Goal: Complete application form: Complete application form

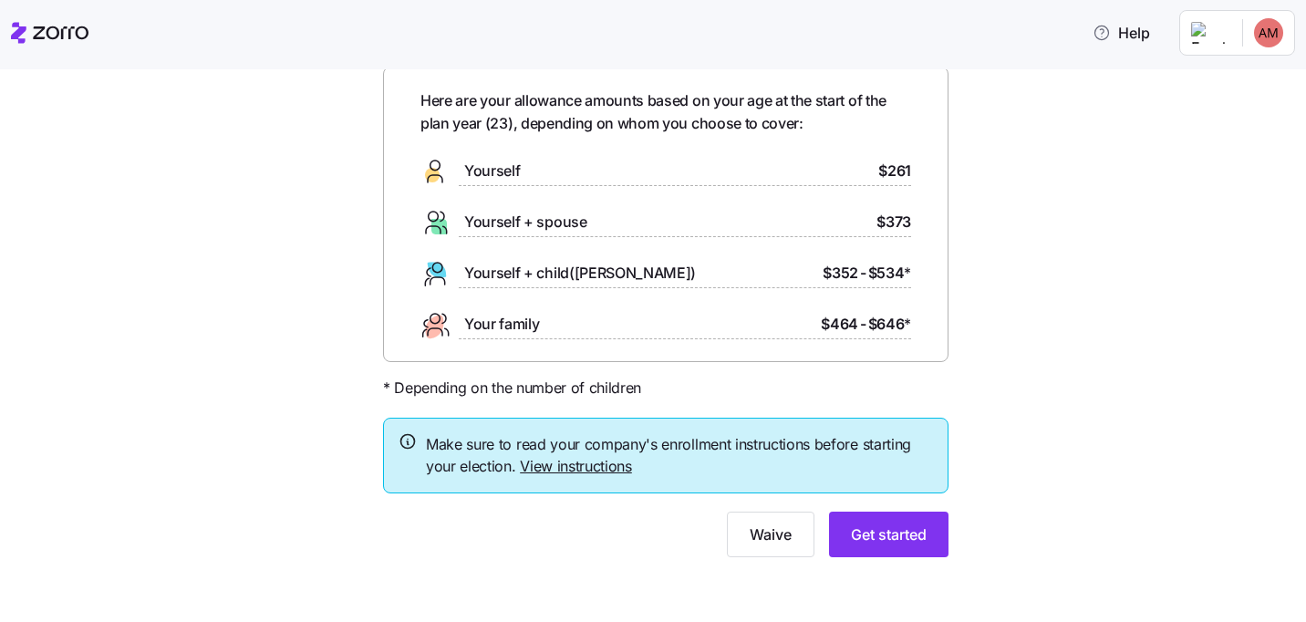
scroll to position [83, 0]
click at [598, 461] on link "View instructions" at bounding box center [576, 465] width 112 height 18
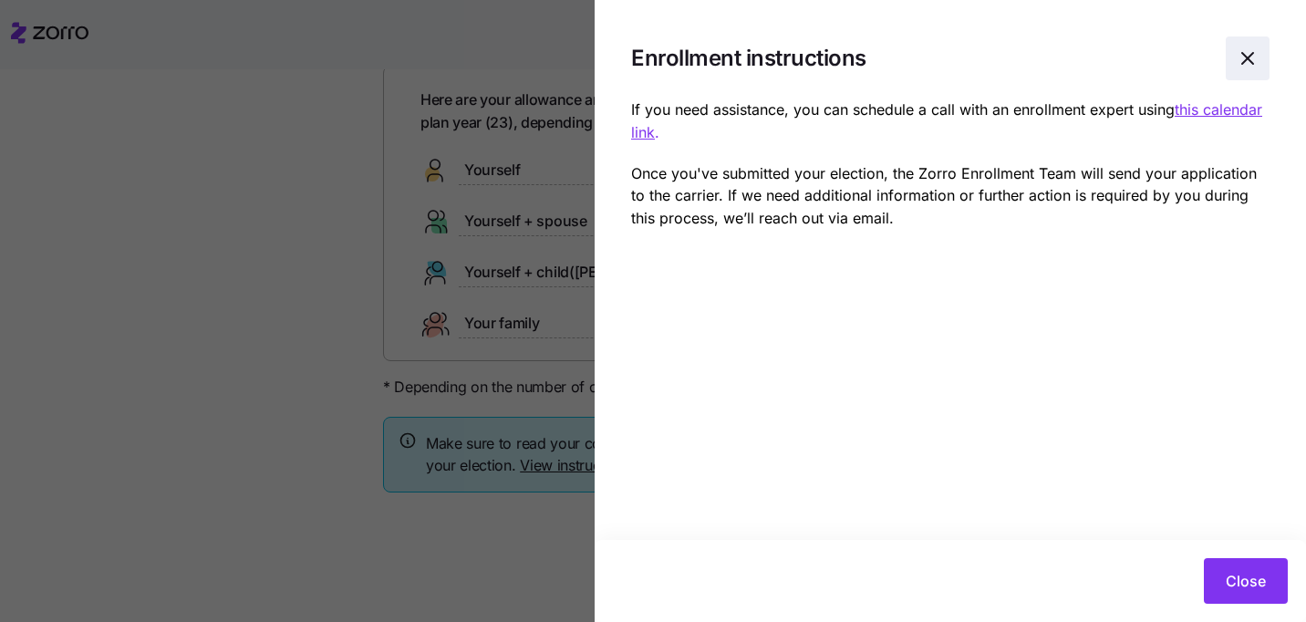
click at [1243, 57] on icon "button" at bounding box center [1248, 58] width 22 height 22
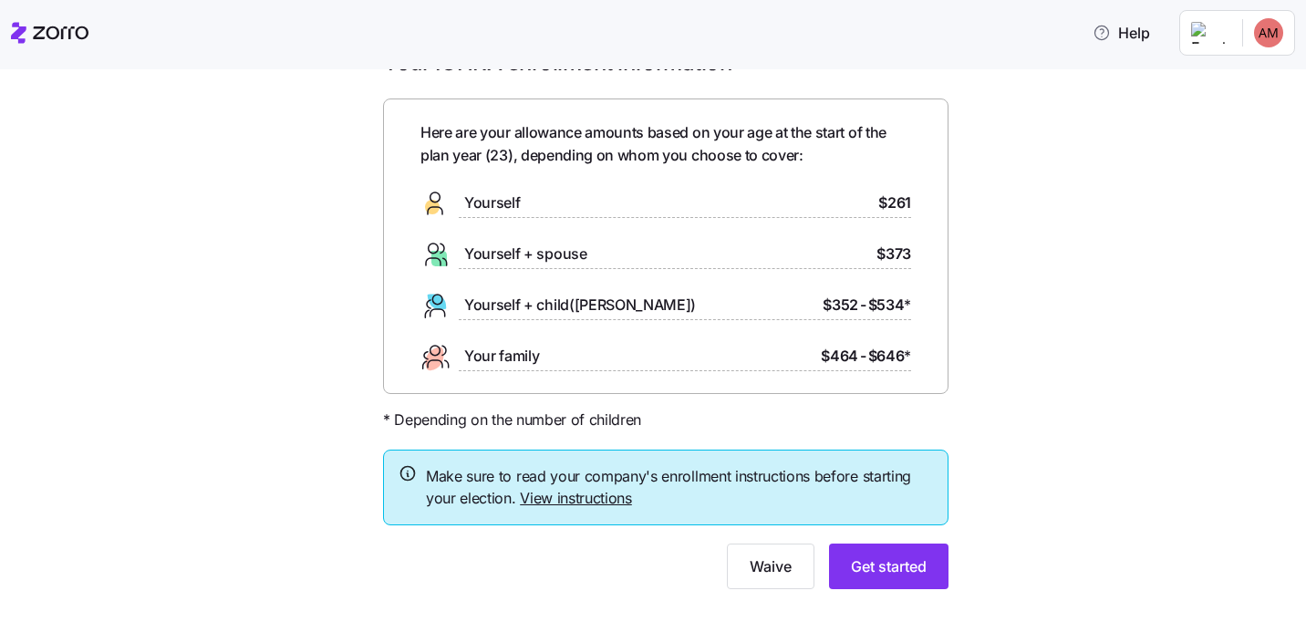
scroll to position [72, 0]
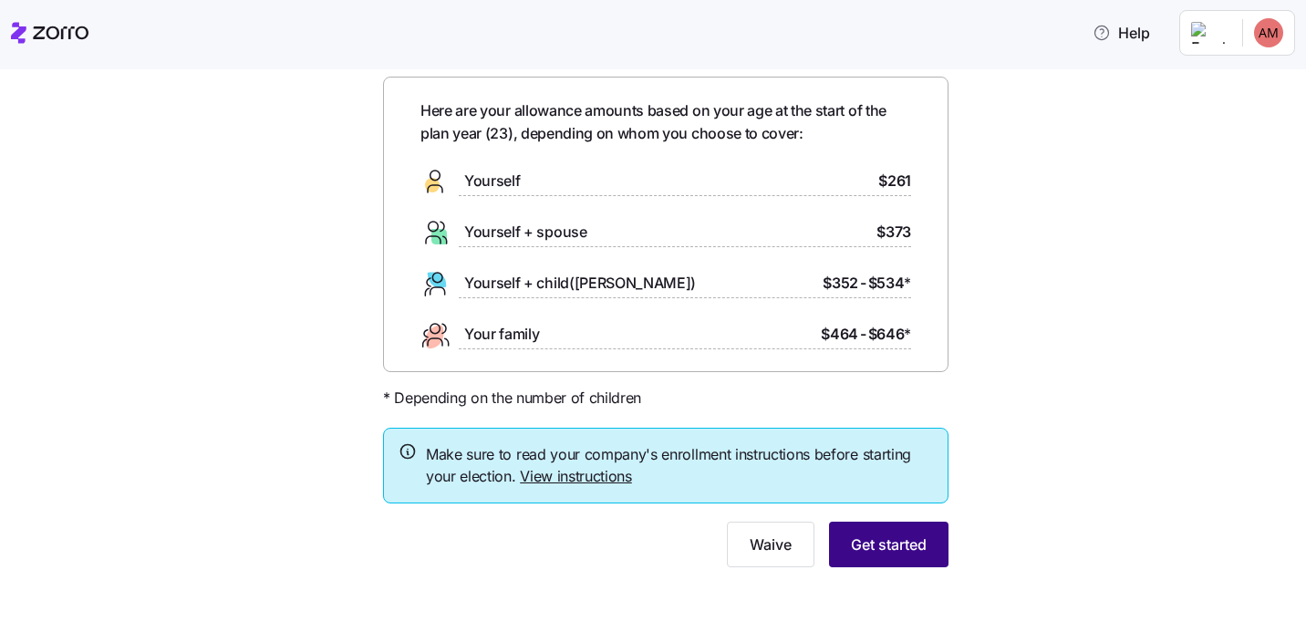
click at [867, 541] on span "Get started" at bounding box center [889, 545] width 76 height 22
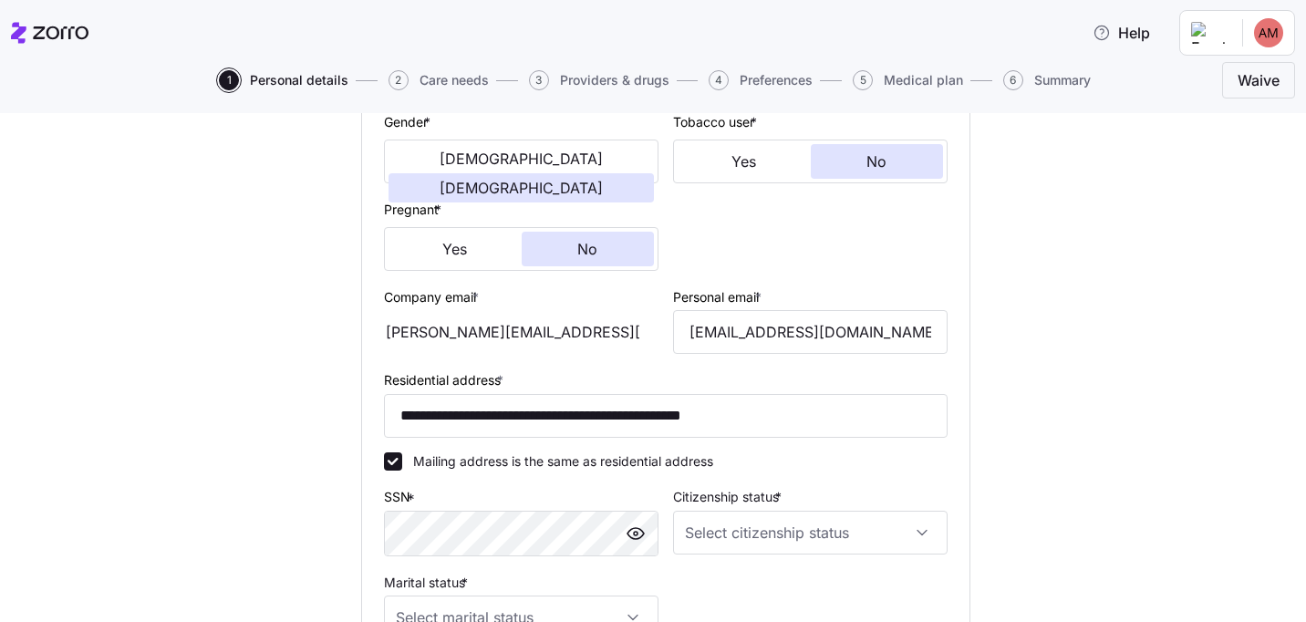
scroll to position [404, 0]
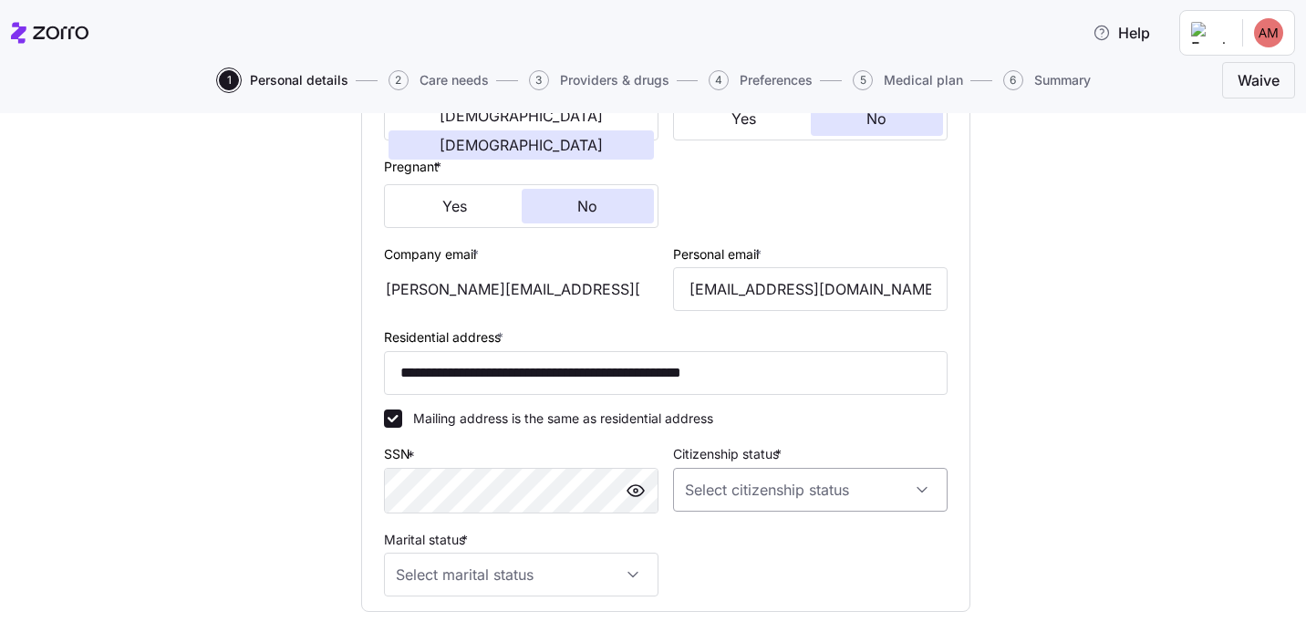
click at [846, 483] on input "Citizenship status *" at bounding box center [810, 490] width 275 height 44
click at [794, 363] on div "[DEMOGRAPHIC_DATA] citizen" at bounding box center [810, 361] width 260 height 38
type input "[DEMOGRAPHIC_DATA] citizen"
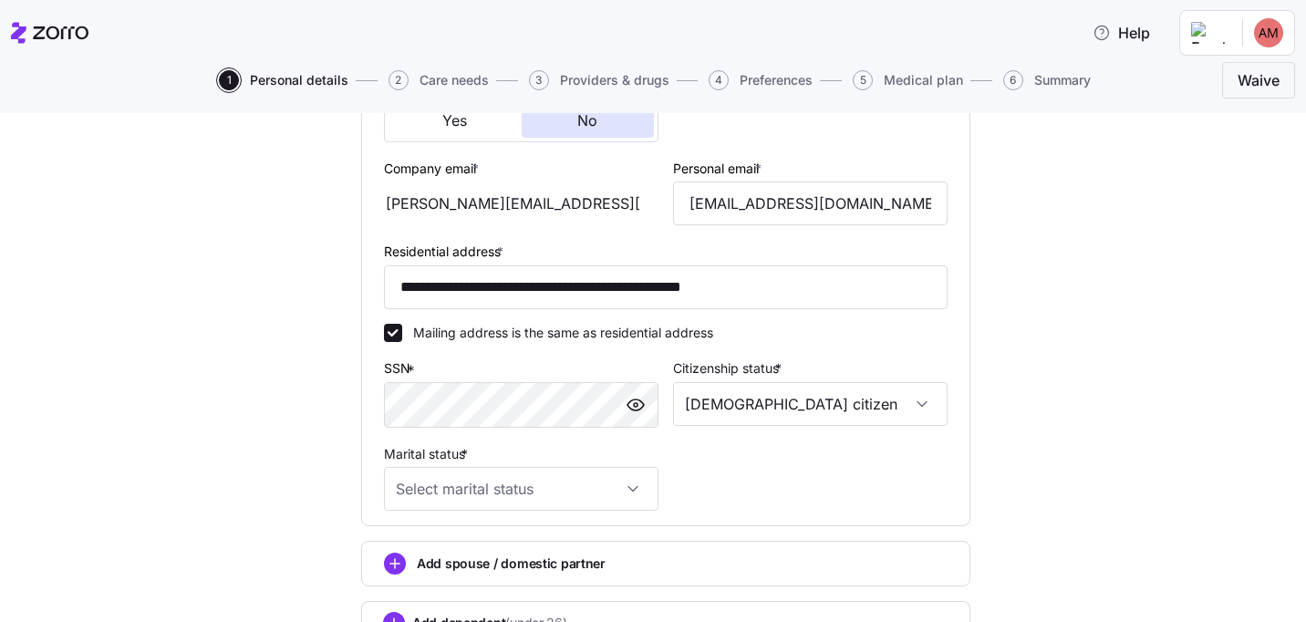
scroll to position [639, 0]
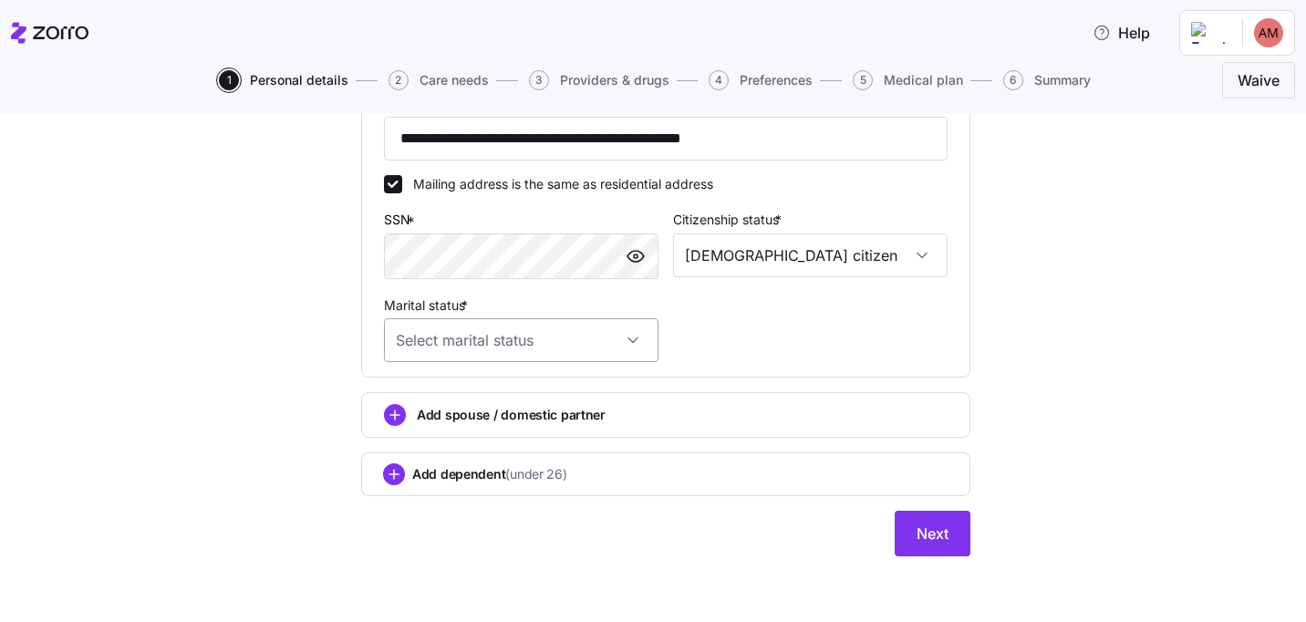
click at [523, 338] on input "Marital status *" at bounding box center [521, 340] width 275 height 44
click at [518, 392] on div "Single" at bounding box center [521, 399] width 260 height 38
type input "Single"
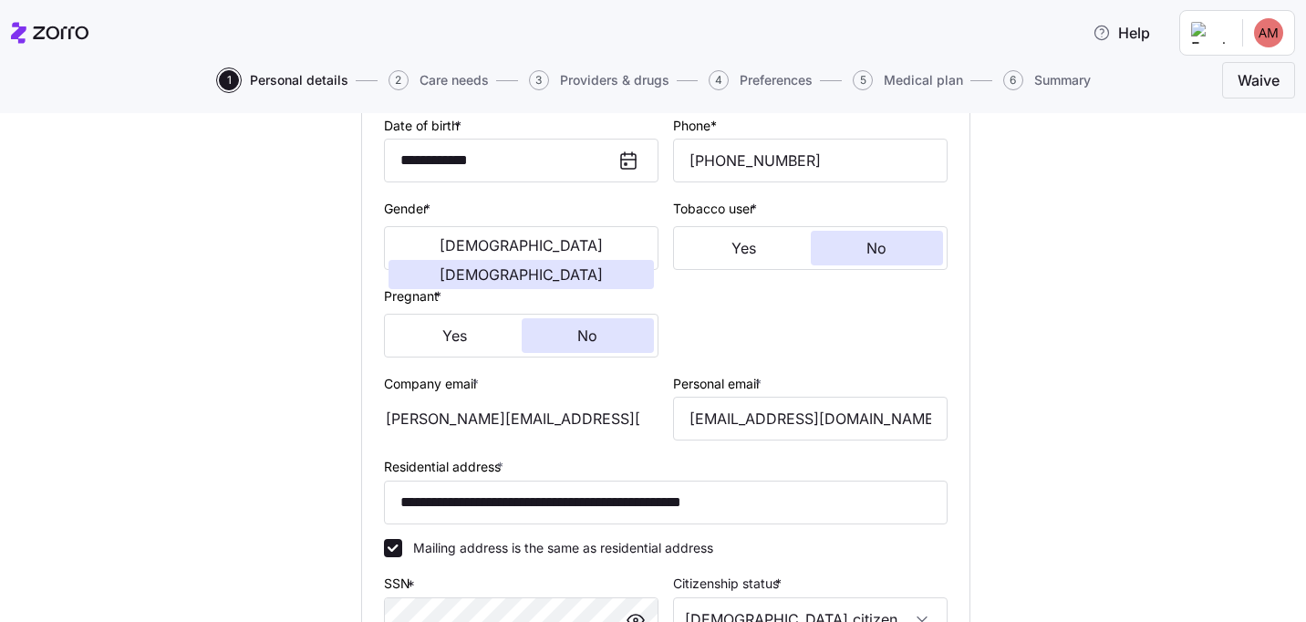
scroll to position [642, 0]
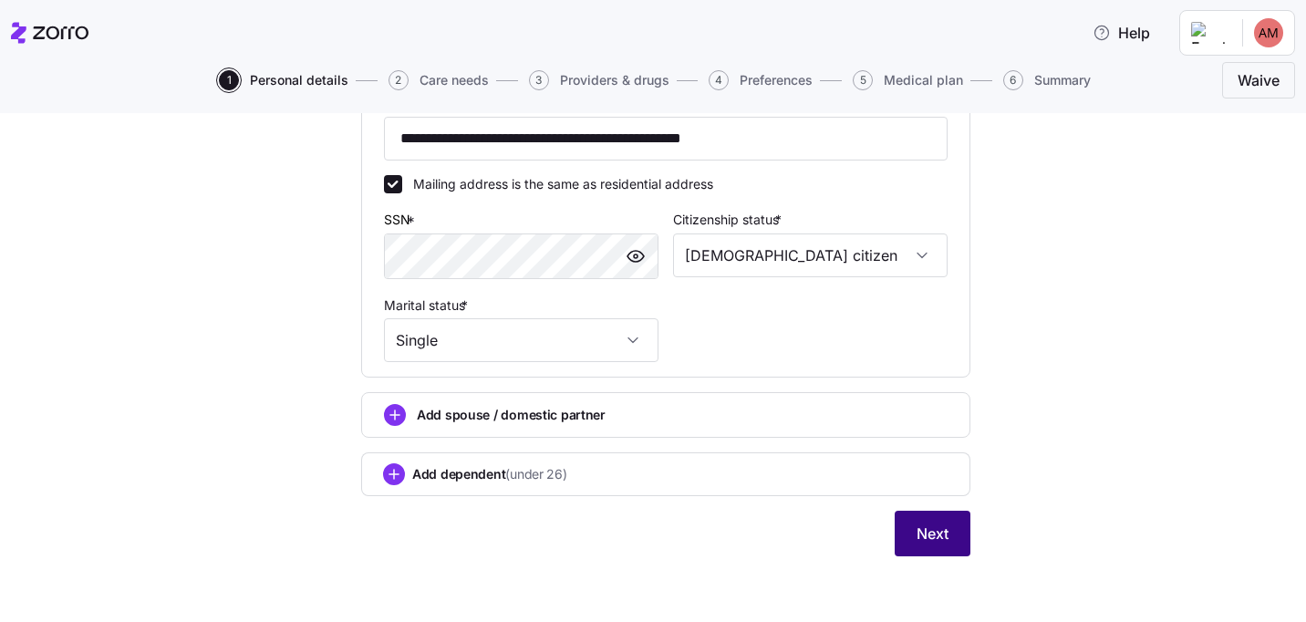
click at [939, 547] on button "Next" at bounding box center [933, 534] width 76 height 46
click at [920, 537] on span "Next" at bounding box center [933, 534] width 32 height 22
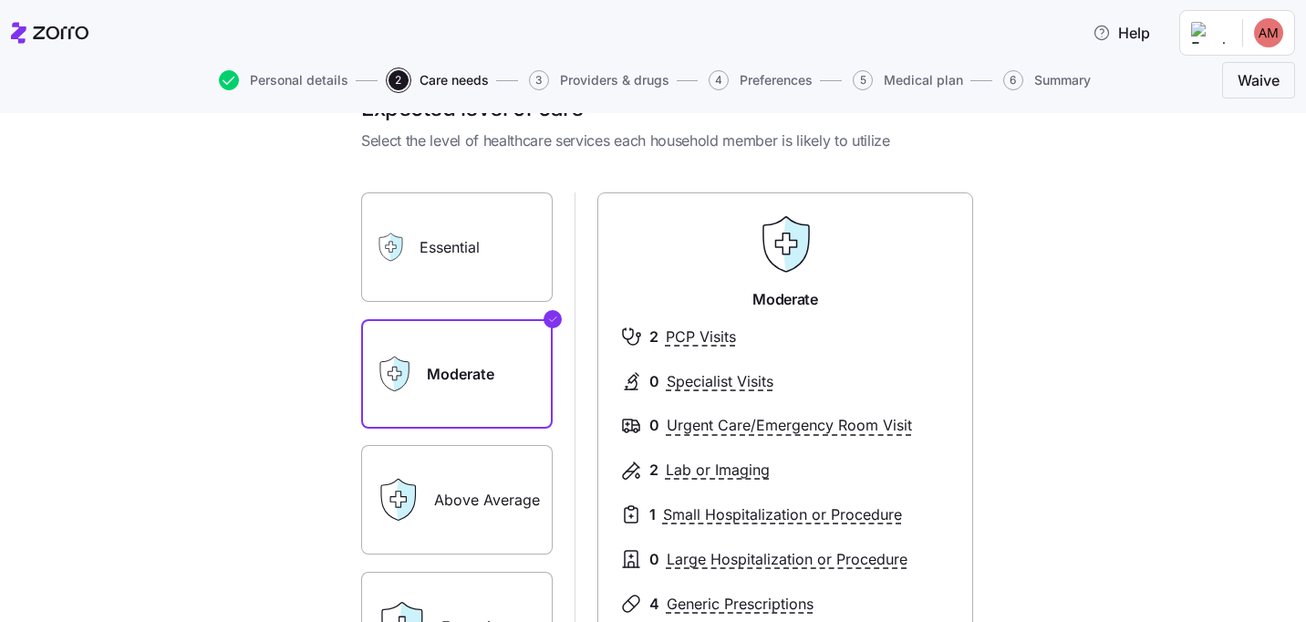
scroll to position [51, 0]
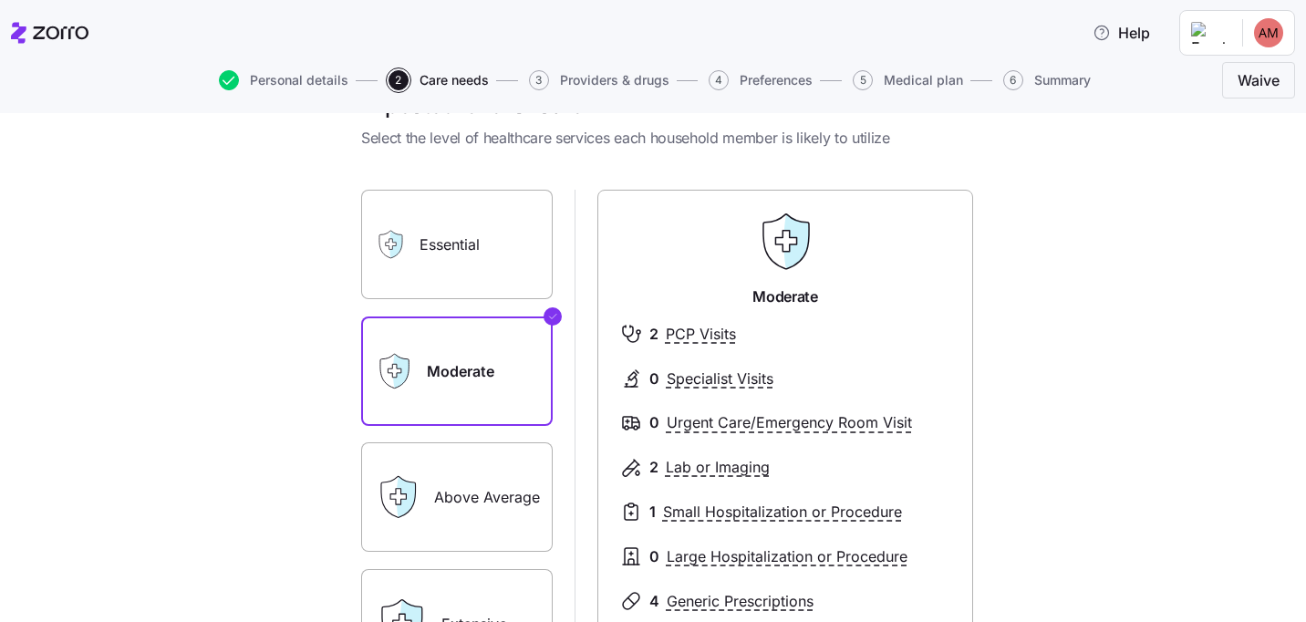
click at [488, 279] on label "Essential" at bounding box center [457, 244] width 192 height 109
click at [0, 0] on input "Essential" at bounding box center [0, 0] width 0 height 0
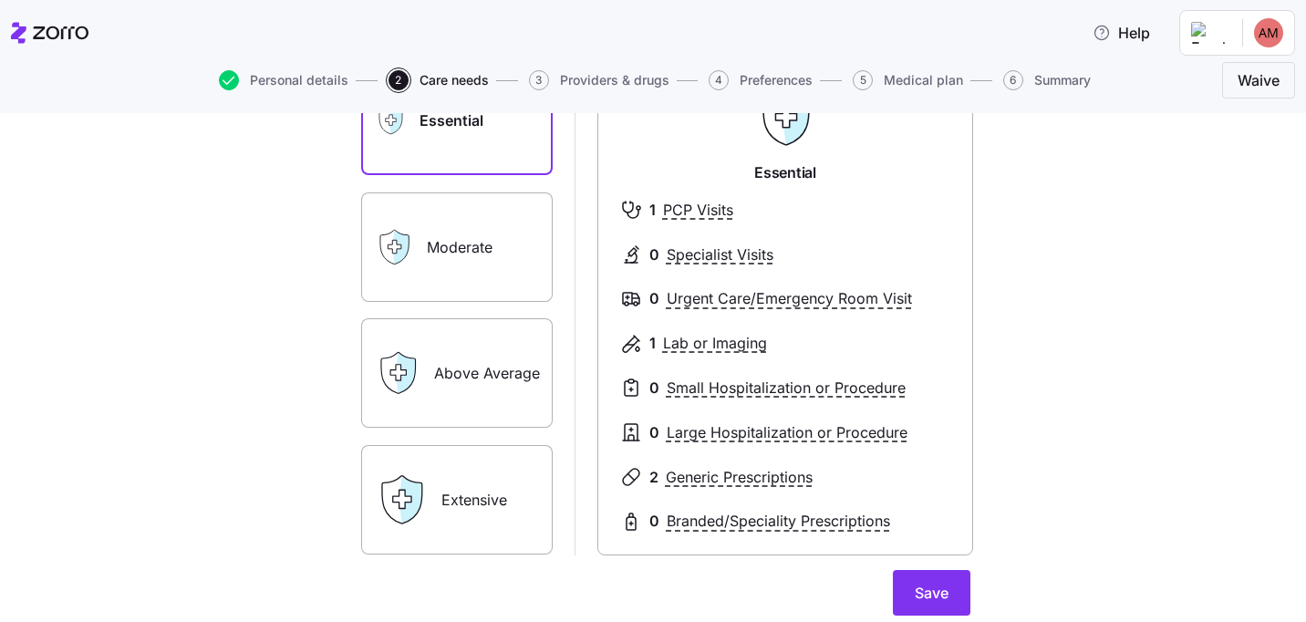
scroll to position [170, 0]
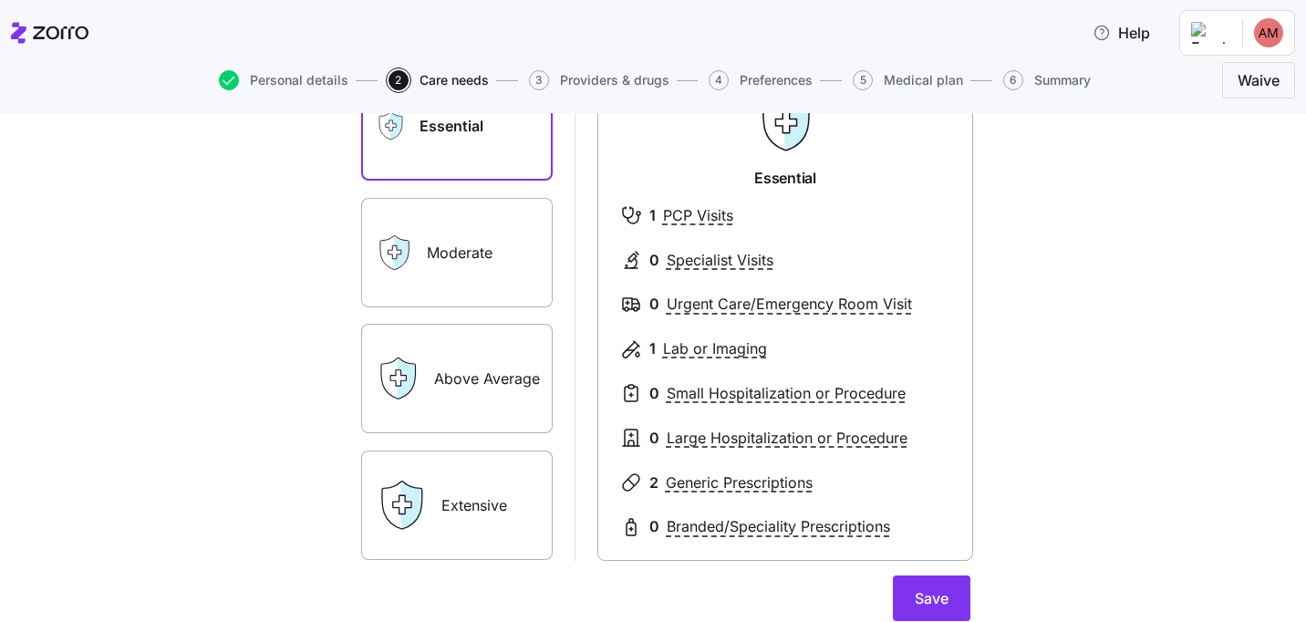
click at [455, 249] on label "Moderate" at bounding box center [457, 252] width 192 height 109
click at [0, 0] on input "Moderate" at bounding box center [0, 0] width 0 height 0
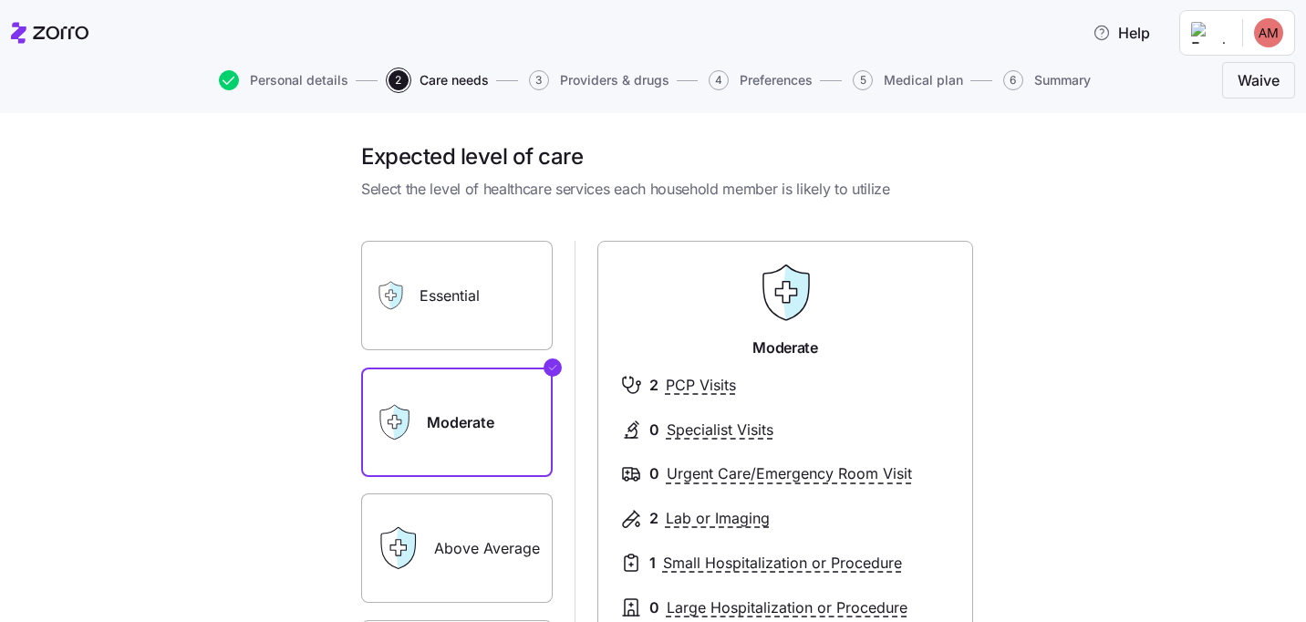
scroll to position [29, 0]
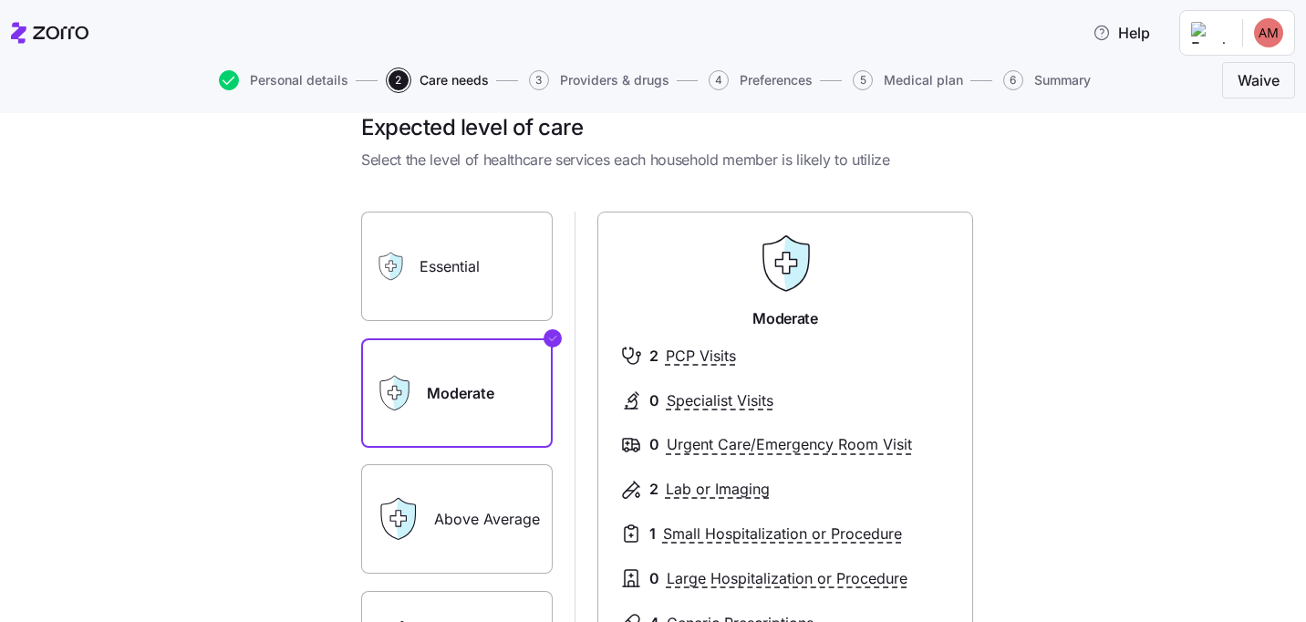
click at [525, 545] on label "Above Average" at bounding box center [457, 518] width 192 height 109
click at [0, 0] on input "Above Average" at bounding box center [0, 0] width 0 height 0
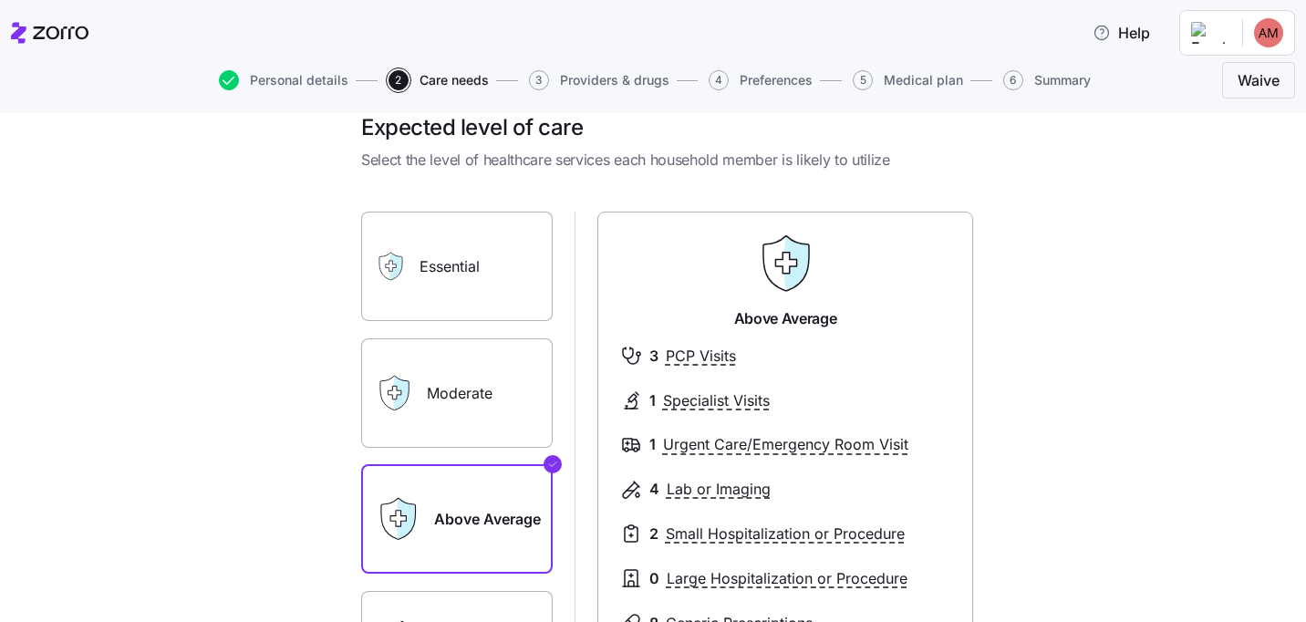
click at [498, 425] on label "Moderate" at bounding box center [457, 392] width 192 height 109
click at [0, 0] on input "Moderate" at bounding box center [0, 0] width 0 height 0
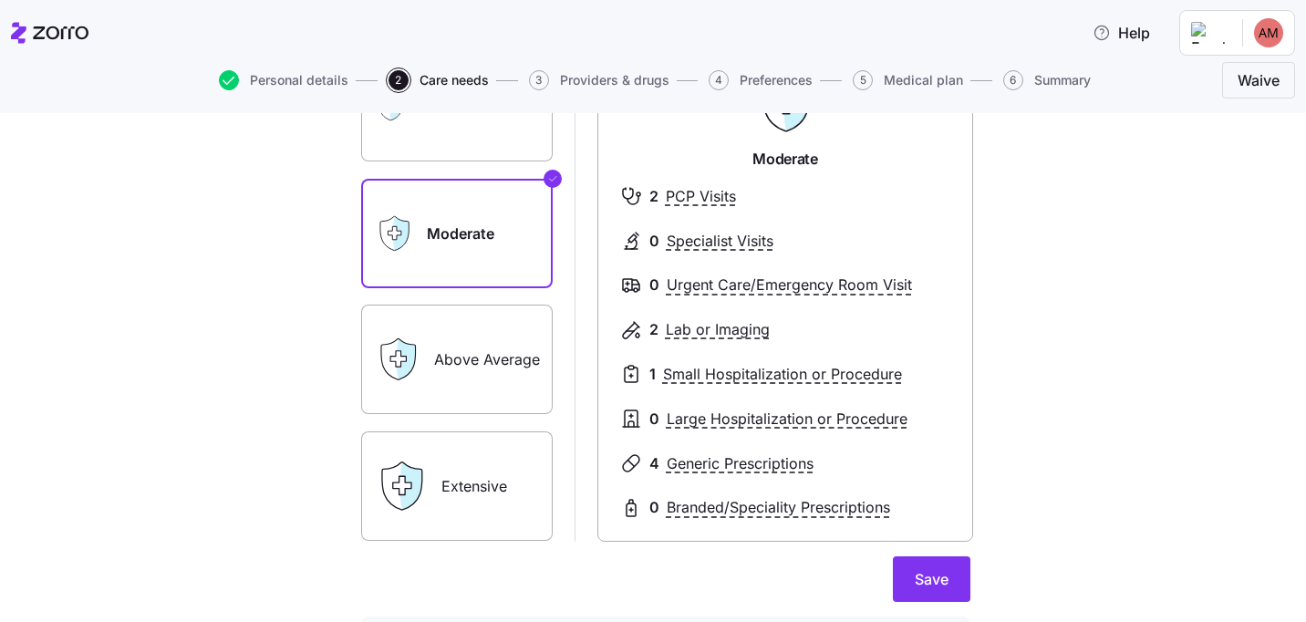
scroll to position [192, 0]
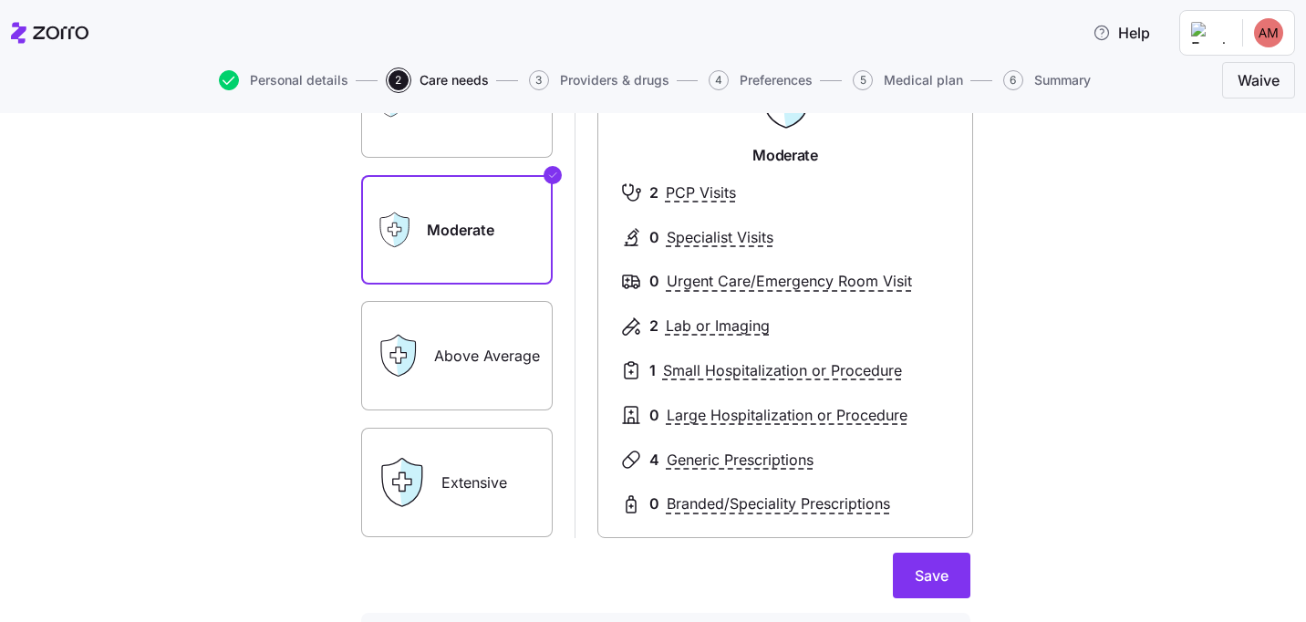
click at [456, 382] on label "Above Average" at bounding box center [457, 355] width 192 height 109
click at [0, 0] on input "Above Average" at bounding box center [0, 0] width 0 height 0
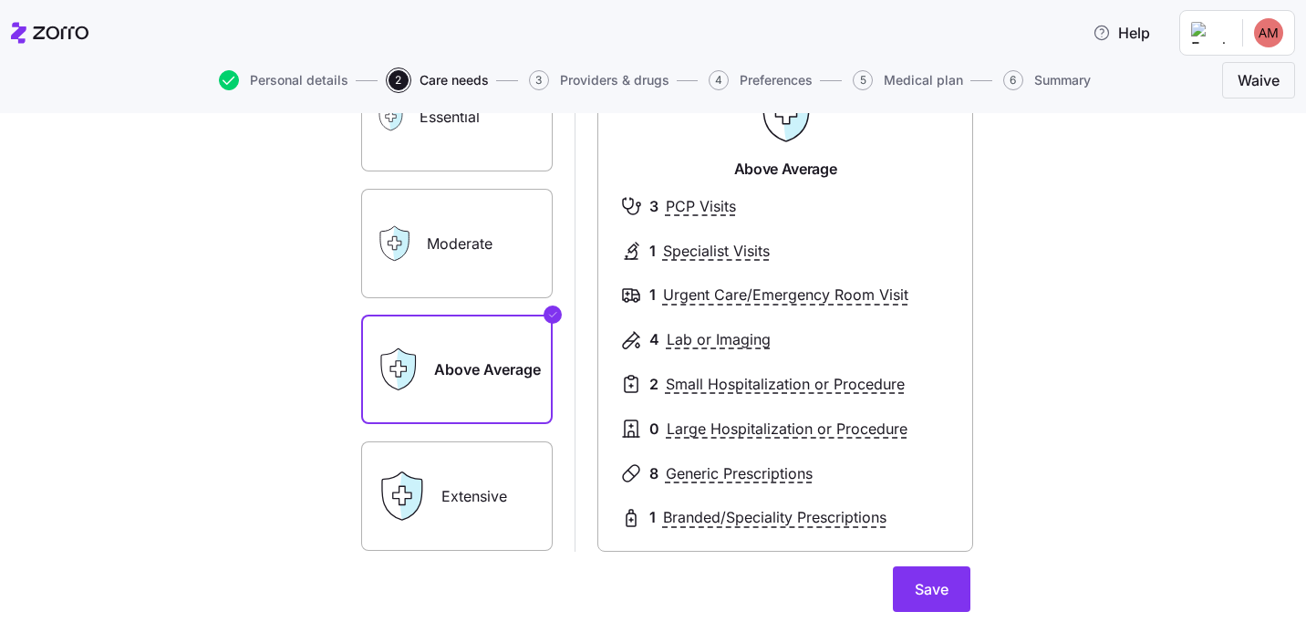
scroll to position [151, 0]
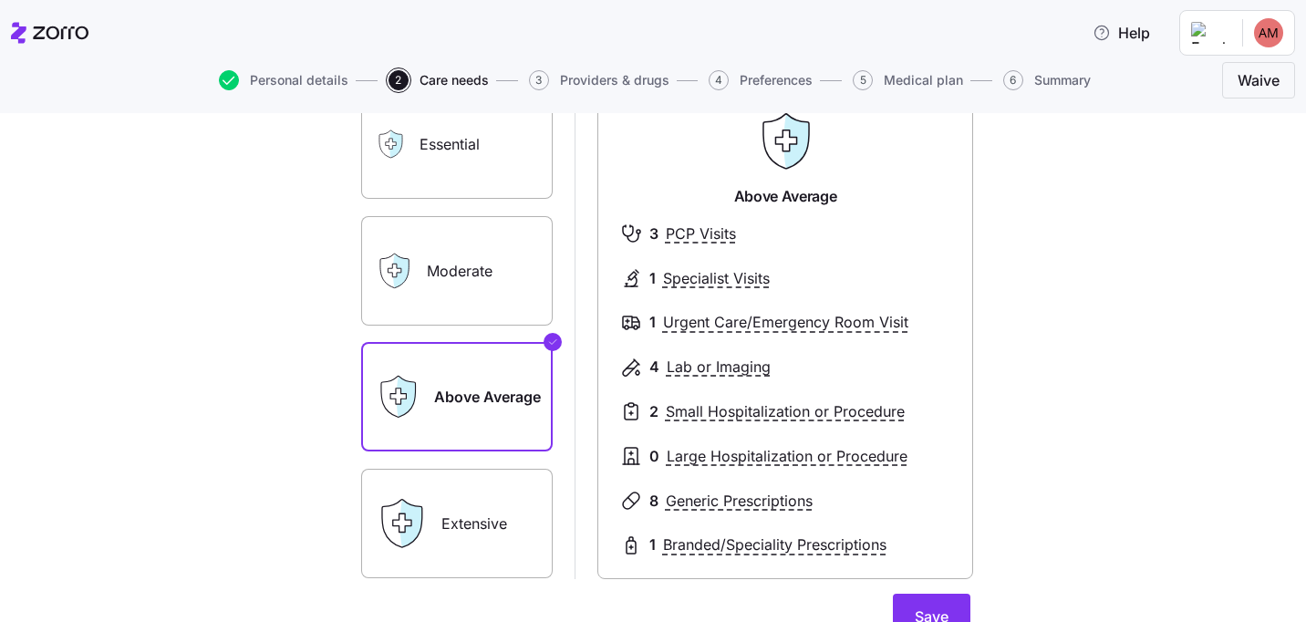
click at [478, 301] on label "Moderate" at bounding box center [457, 270] width 192 height 109
click at [0, 0] on input "Moderate" at bounding box center [0, 0] width 0 height 0
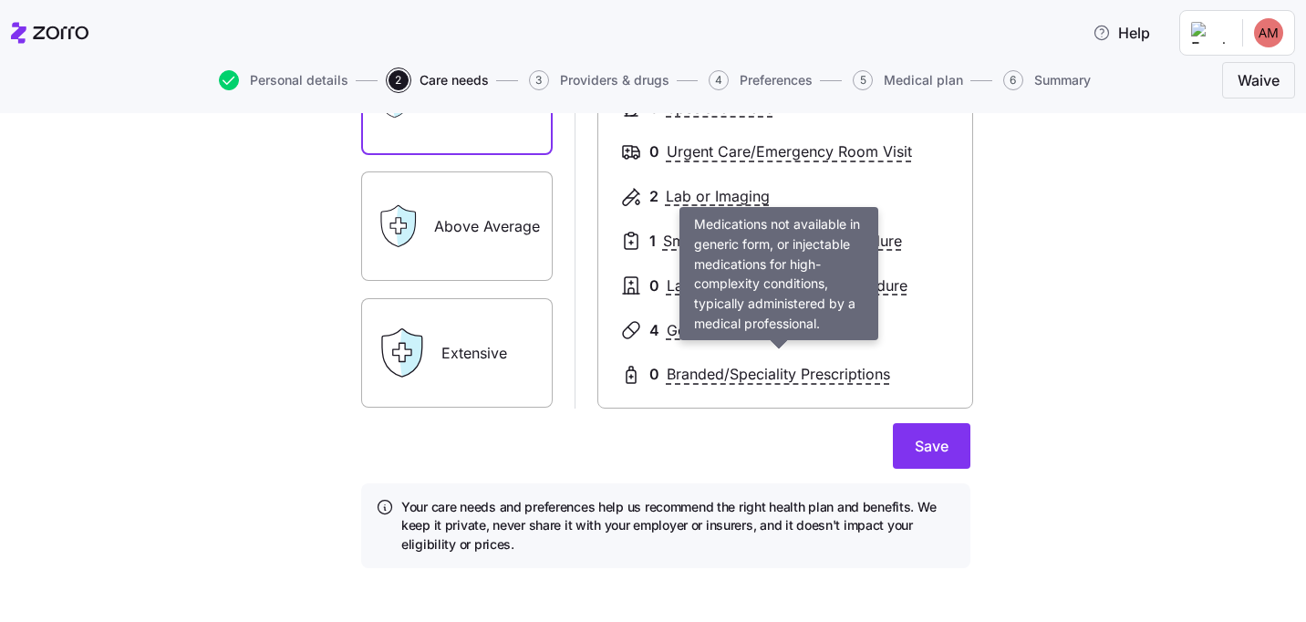
scroll to position [334, 0]
